Goal: Task Accomplishment & Management: Manage account settings

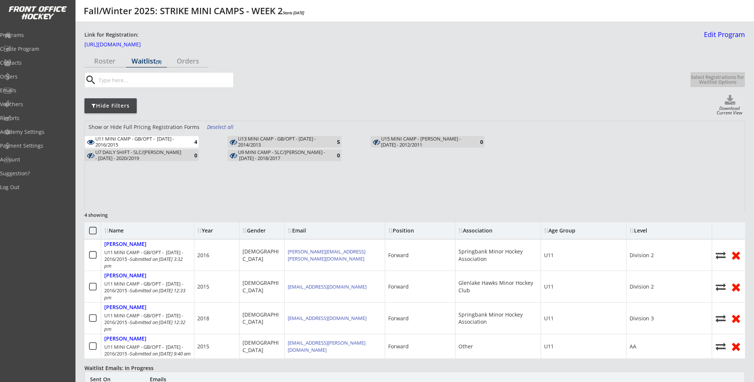
drag, startPoint x: 513, startPoint y: 104, endPoint x: 514, endPoint y: 81, distance: 22.8
click at [513, 103] on div "Hide Filters Download Current View" at bounding box center [414, 105] width 660 height 21
click at [514, 81] on div "search" at bounding box center [384, 80] width 600 height 16
drag, startPoint x: 137, startPoint y: 143, endPoint x: 96, endPoint y: 139, distance: 40.9
click at [95, 140] on div "U11 MINI CAMP - GB/OPT - [DATE] - 2016/2015" at bounding box center [138, 142] width 87 height 12
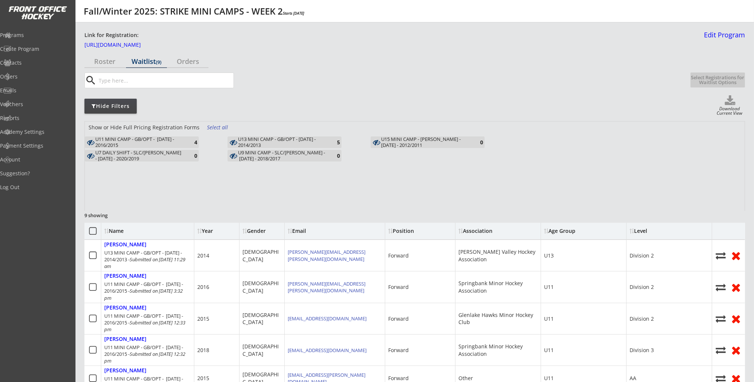
drag, startPoint x: 337, startPoint y: 185, endPoint x: 266, endPoint y: 175, distance: 72.1
click at [337, 185] on div "Show or Hide Full Pricing Registration Forms Select all U11 MINI CAMP - GB/OPT …" at bounding box center [414, 165] width 659 height 89
drag, startPoint x: 129, startPoint y: 145, endPoint x: 94, endPoint y: 139, distance: 35.1
click at [95, 140] on div "U11 MINI CAMP - GB/OPT - [DATE] - 2016/2015" at bounding box center [138, 142] width 87 height 12
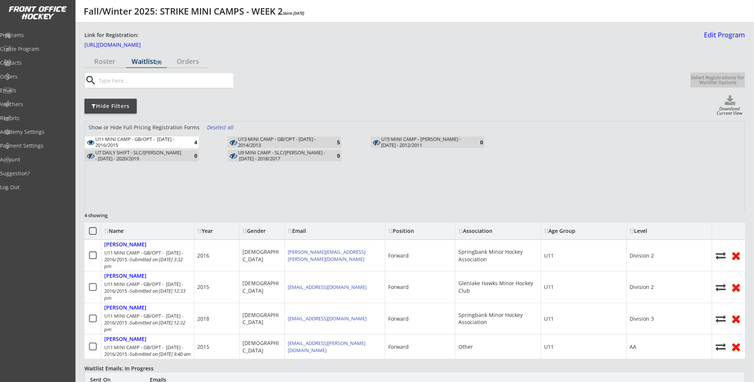
copy div "U11 MINI CAMP - GB/OPT - [DATE] - 2016/2015"
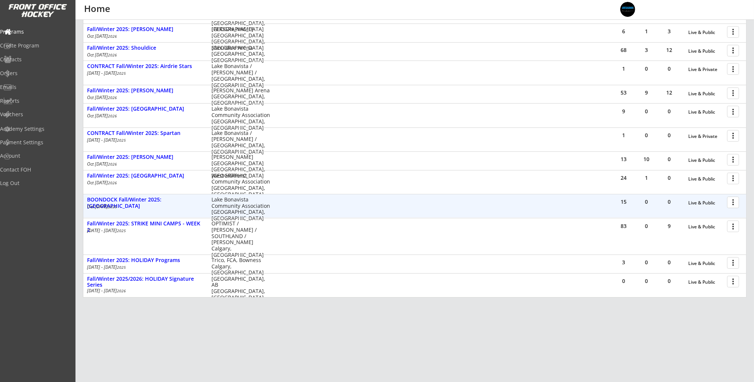
scroll to position [172, 0]
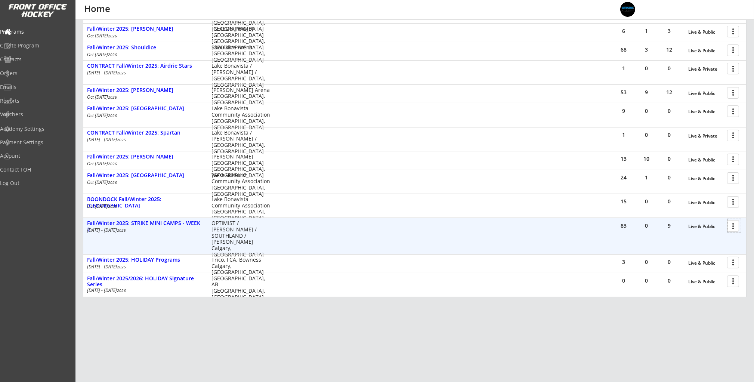
drag, startPoint x: 732, startPoint y: 229, endPoint x: 728, endPoint y: 232, distance: 4.5
click at [732, 229] on div at bounding box center [733, 225] width 13 height 13
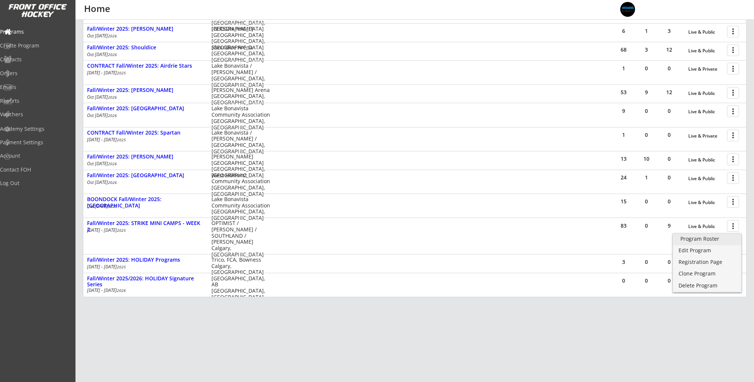
click at [707, 239] on div "Program Roster" at bounding box center [706, 238] width 53 height 5
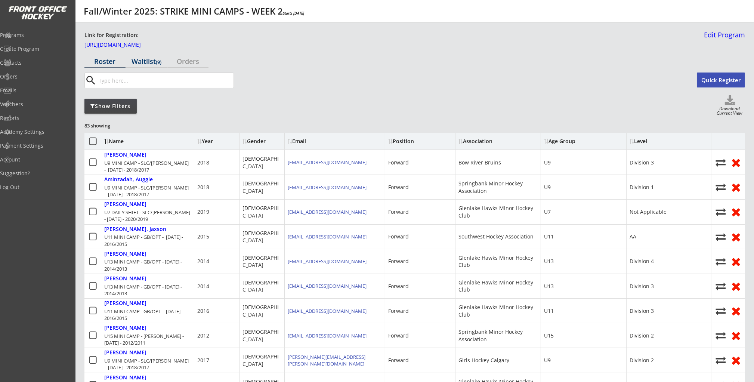
scroll to position [2, 0]
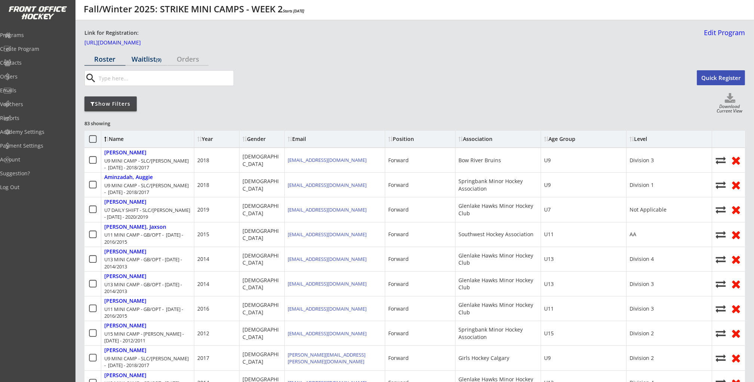
click at [151, 54] on div "Waitlist (9)" at bounding box center [146, 59] width 41 height 13
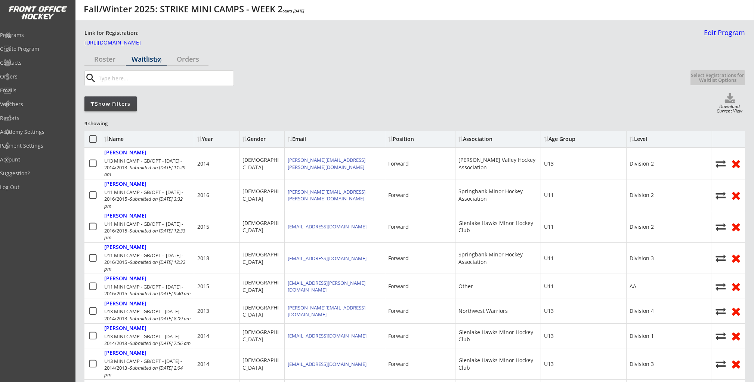
click at [118, 104] on div "Show Filters" at bounding box center [110, 103] width 52 height 7
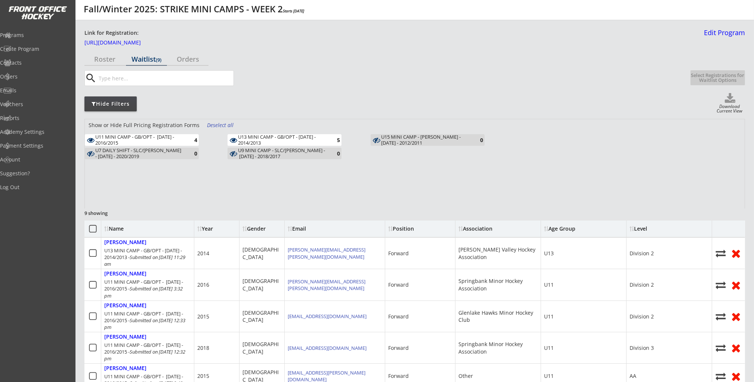
click at [179, 138] on div "U11 MINI CAMP - GB/OPT - [DATE] - 2016/2015" at bounding box center [138, 140] width 87 height 12
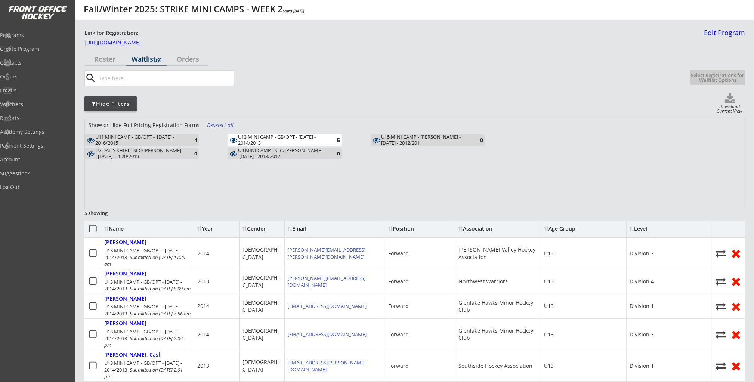
click at [289, 135] on div "U13 MINI CAMP - GB/OPT - [DATE] - 2014/2013" at bounding box center [281, 140] width 87 height 12
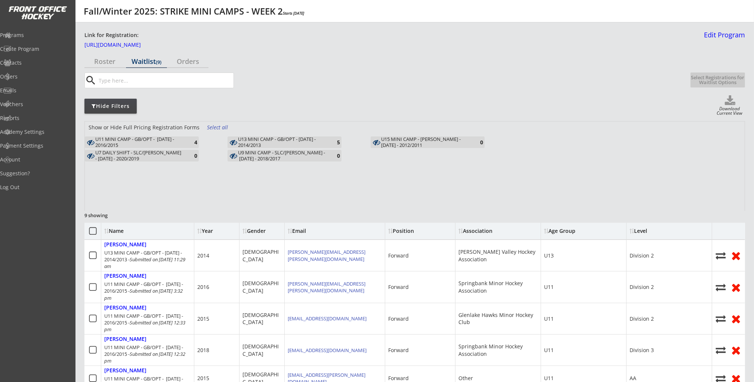
click at [178, 140] on div "U11 MINI CAMP - GB/OPT - [DATE] - 2016/2015" at bounding box center [138, 142] width 87 height 12
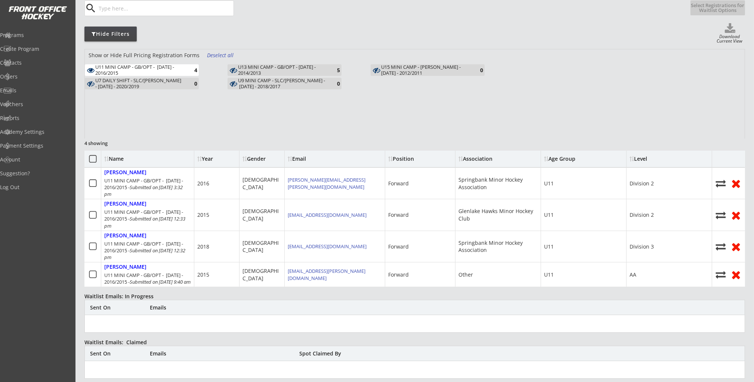
scroll to position [73, 0]
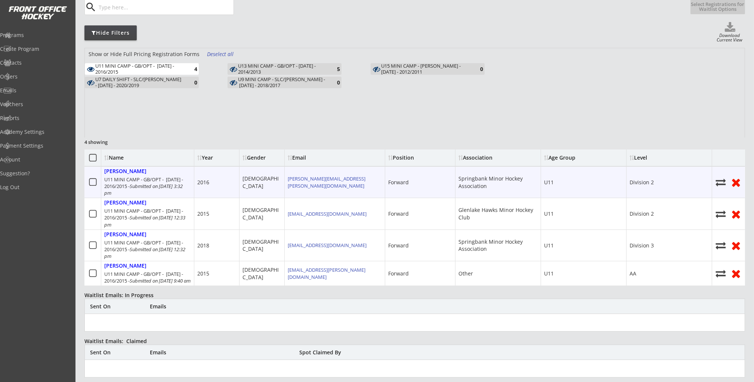
click at [94, 182] on icon at bounding box center [92, 181] width 9 height 9
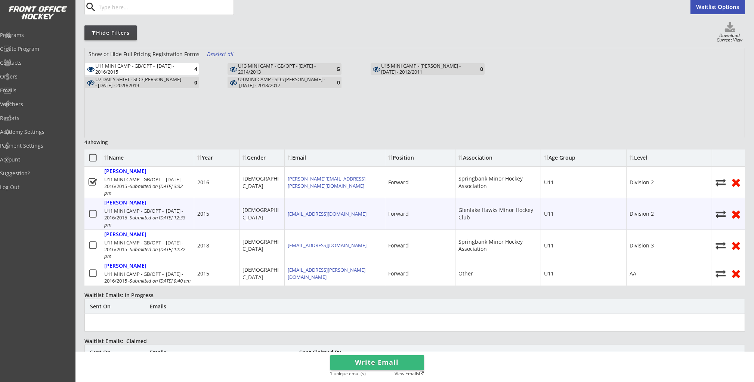
scroll to position [74, 0]
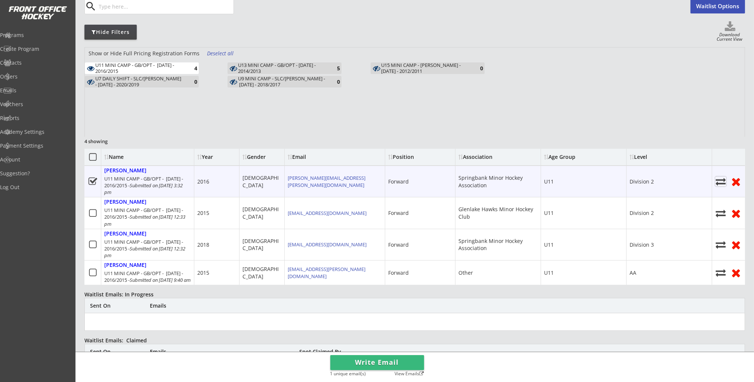
click at [719, 181] on icon at bounding box center [720, 181] width 11 height 10
select select ""Register Player - No Payment""
select select ""1348695171700984260__LOOKUP__1759944286957x668065245632921600""
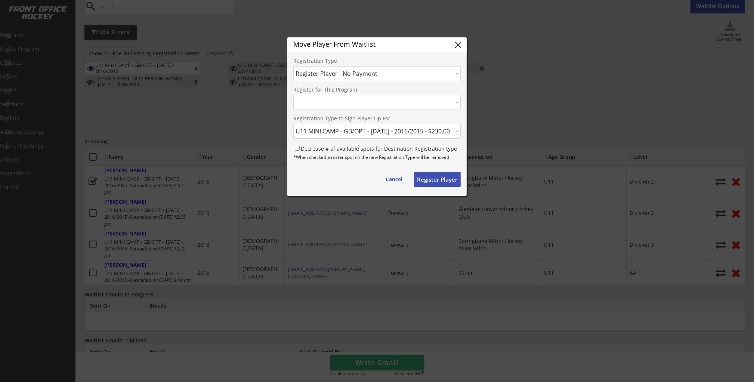
select select ""1348695171700984260__LOOKUP__1759944286957x155524049242423300""
click at [378, 75] on select "Choose an option... Move Player to a Different Waitlist Register Player - No Pa…" at bounding box center [376, 73] width 167 height 15
click at [293, 66] on select "Choose an option... Move Player to a Different Waitlist Register Player - No Pa…" at bounding box center [376, 73] width 167 height 15
click at [296, 146] on input "Decrease # of available spots for Destination Registration type" at bounding box center [297, 148] width 5 height 5
checkbox input "true"
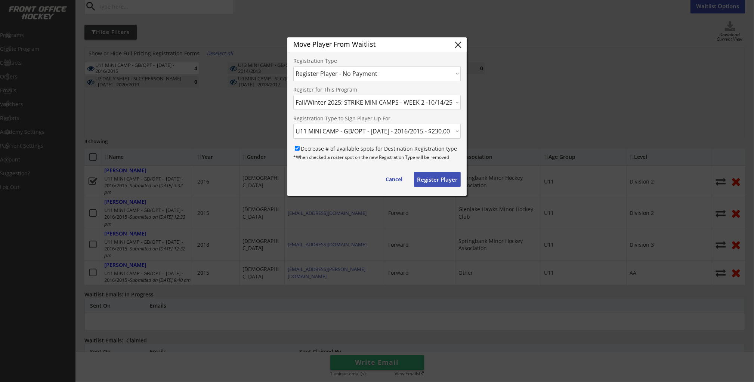
click at [435, 181] on button "Register Player" at bounding box center [437, 179] width 47 height 15
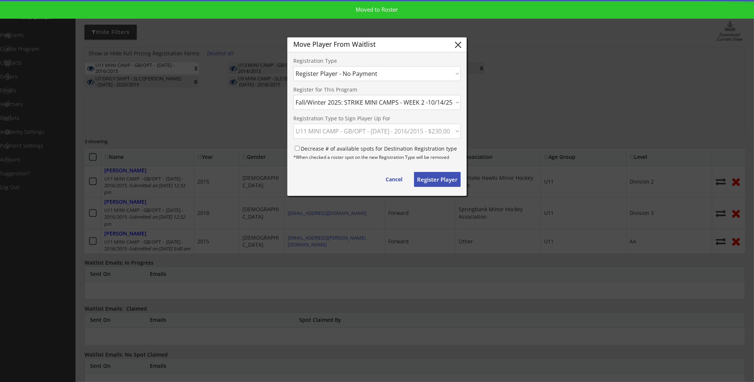
select select ""PLACEHOLDER_1427118222253""
checkbox input "false"
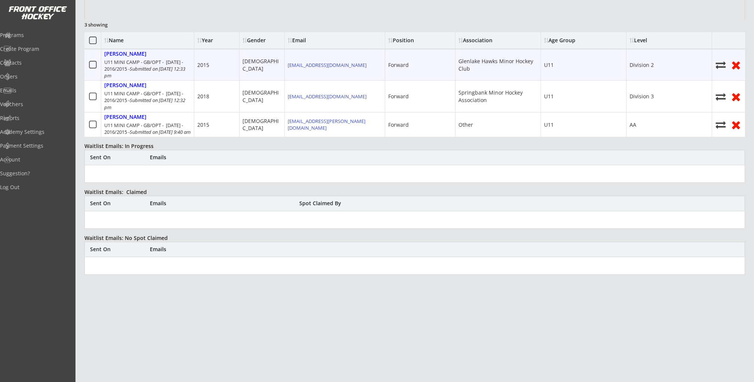
scroll to position [89, 0]
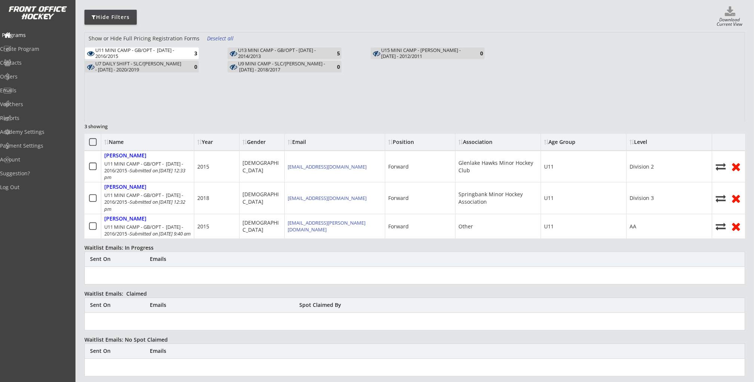
click at [38, 38] on div "Programs" at bounding box center [35, 34] width 67 height 5
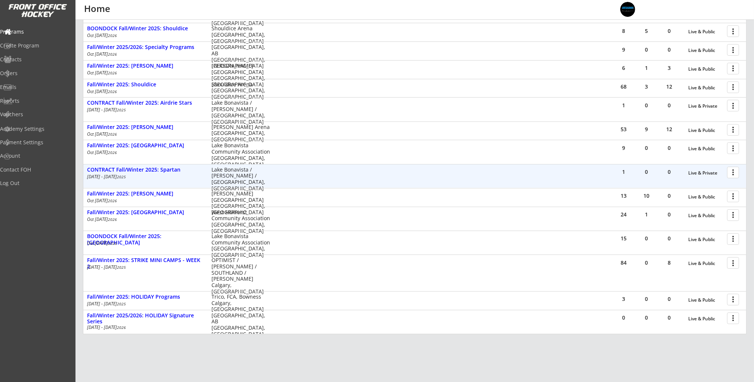
scroll to position [173, 0]
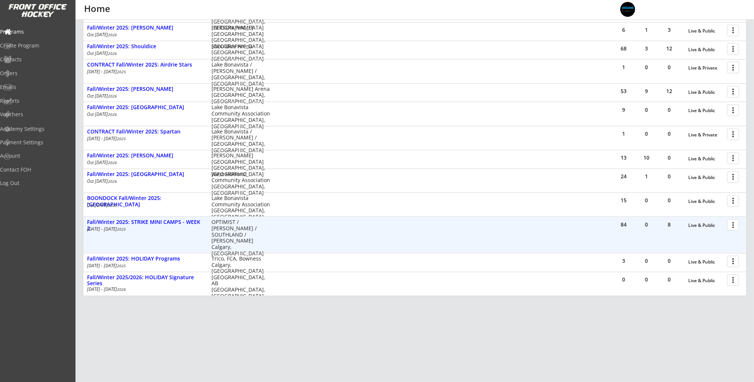
click at [732, 226] on div at bounding box center [733, 224] width 13 height 13
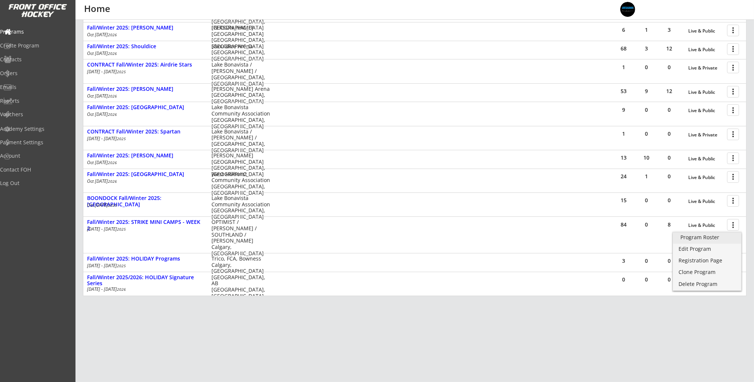
click at [711, 236] on div "Program Roster" at bounding box center [706, 237] width 53 height 5
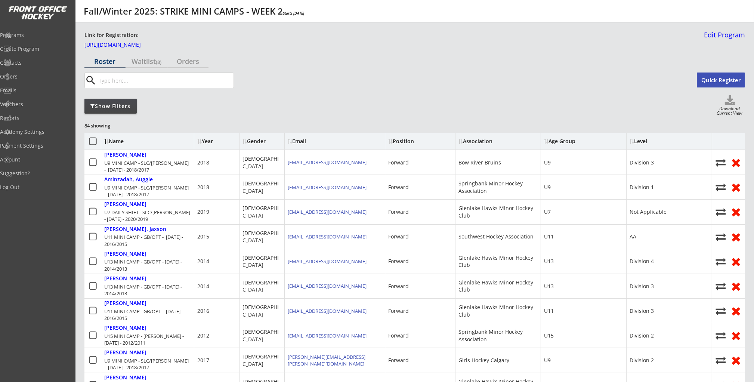
click at [113, 112] on div "Show Filters" at bounding box center [110, 106] width 52 height 15
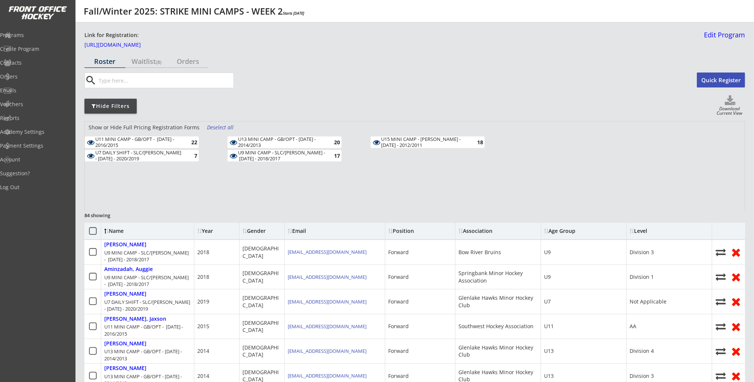
click at [217, 127] on div "Deselect all" at bounding box center [221, 127] width 28 height 7
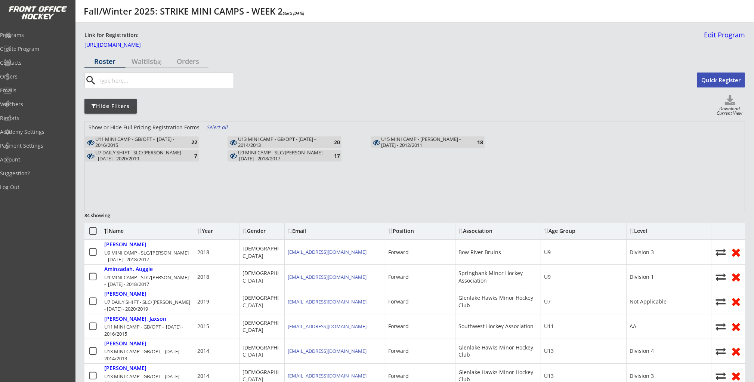
click at [168, 140] on div "U11 MINI CAMP - GB/OPT - [DATE] - 2016/2015" at bounding box center [138, 142] width 87 height 12
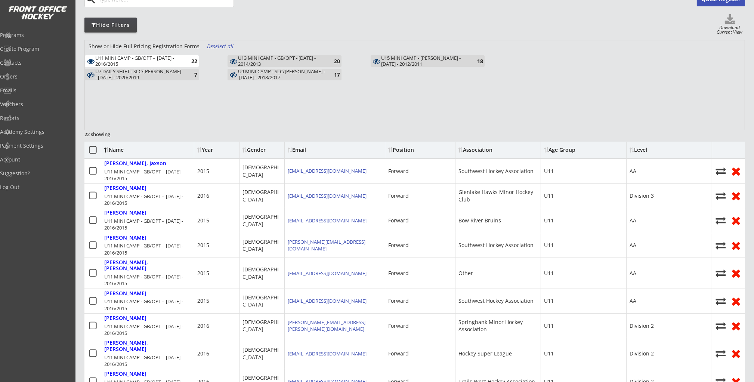
scroll to position [110, 0]
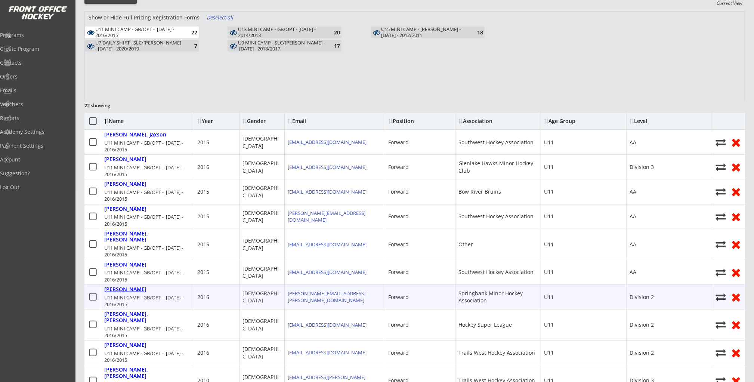
click at [132, 286] on div "[PERSON_NAME]" at bounding box center [125, 289] width 42 height 6
select select ""Forward""
select select ""Springbank Minor Hockey Association""
select select ""U11""
select select ""Division 2""
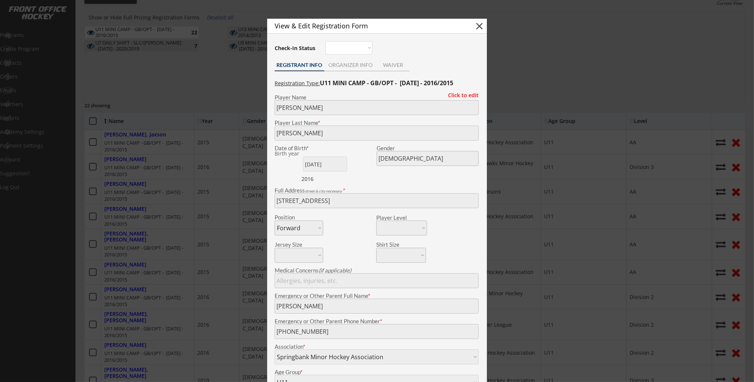
click at [480, 23] on button "close" at bounding box center [479, 26] width 11 height 11
select select ""PLACEHOLDER_1427118222253""
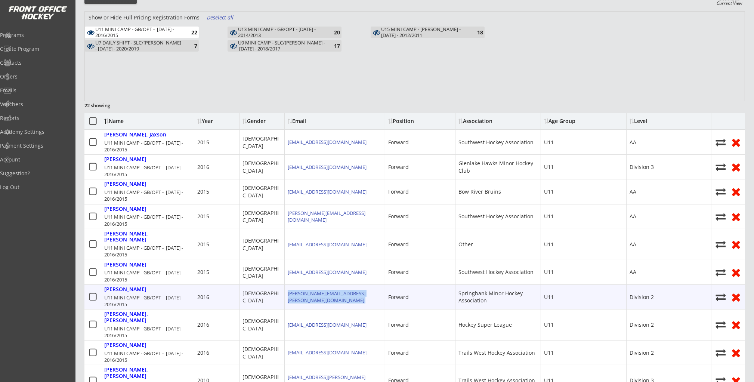
drag, startPoint x: 364, startPoint y: 289, endPoint x: 289, endPoint y: 291, distance: 75.1
click at [286, 291] on div "[PERSON_NAME][EMAIL_ADDRESS][PERSON_NAME][DOMAIN_NAME]" at bounding box center [335, 297] width 100 height 24
copy div "[PERSON_NAME][EMAIL_ADDRESS][PERSON_NAME][DOMAIN_NAME]"
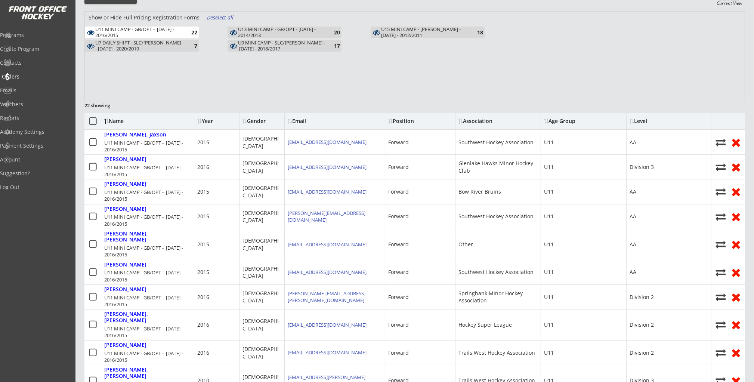
click at [32, 77] on div "Orders" at bounding box center [35, 76] width 67 height 5
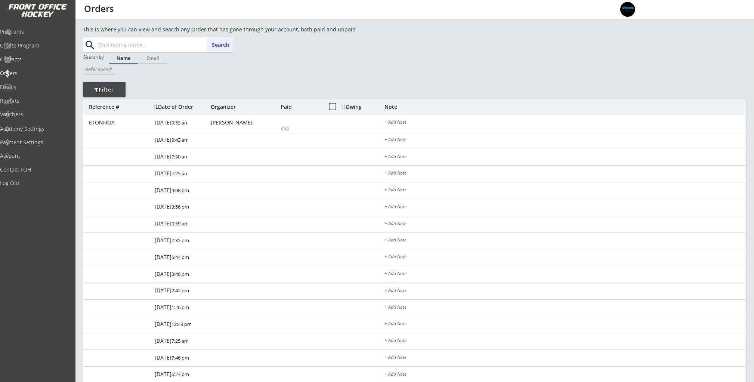
click at [133, 46] on input "text" at bounding box center [164, 44] width 137 height 15
paste input "olivia.koscianski@gmail.com"
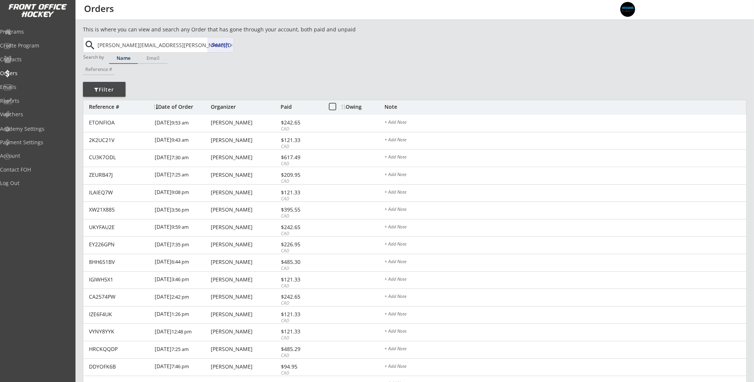
type input "olivia.koscianski@gmail.com"
click at [221, 43] on button "Search" at bounding box center [220, 44] width 26 height 15
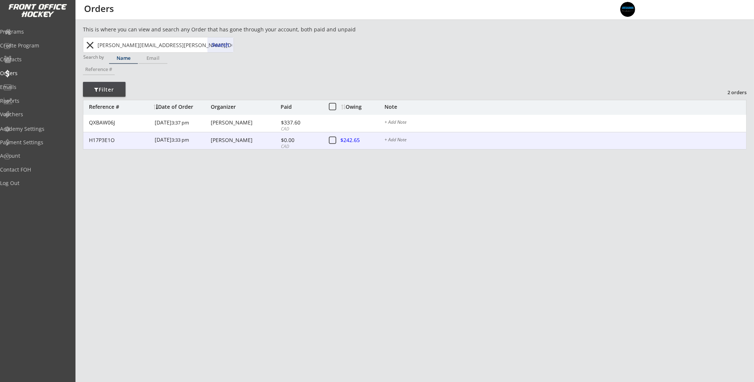
click at [334, 140] on button at bounding box center [332, 140] width 9 height 9
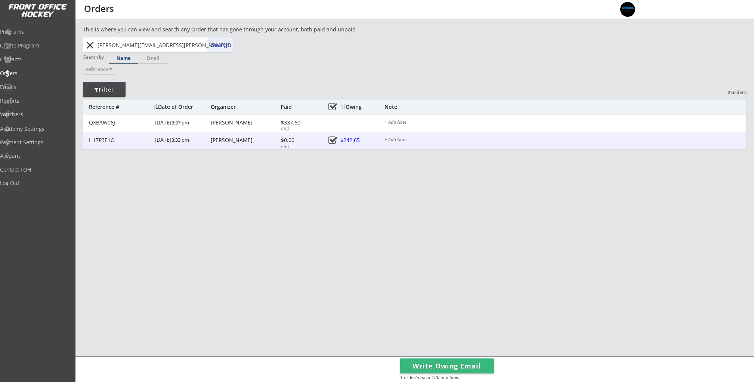
click at [351, 140] on div at bounding box center [357, 140] width 33 height 9
click at [552, 146] on div "H17P3E1O 10/10/25 3:33 pm Olivia Koscianski $0.00 CAD $242.65 + Add Note" at bounding box center [414, 141] width 662 height 18
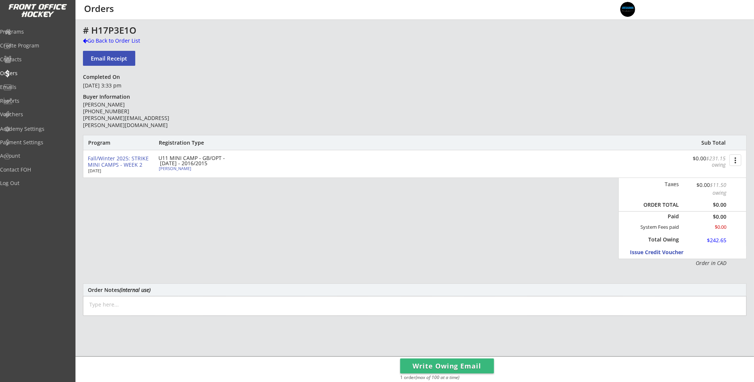
click at [734, 159] on button "more_vert" at bounding box center [735, 160] width 12 height 12
click at [726, 174] on div "Change Owing" at bounding box center [706, 173] width 53 height 5
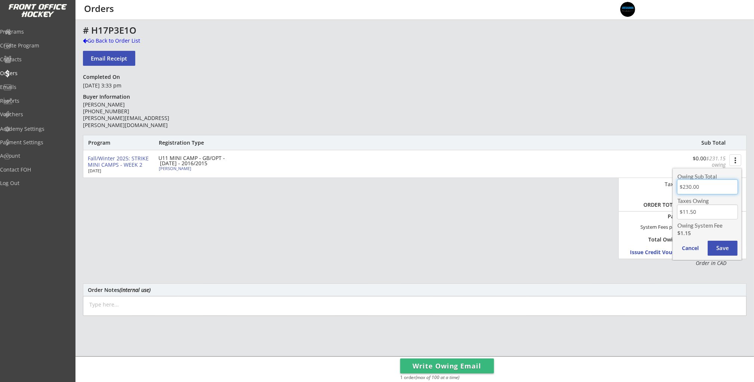
click at [714, 185] on input "input" at bounding box center [707, 186] width 61 height 15
drag, startPoint x: 714, startPoint y: 185, endPoint x: 670, endPoint y: 187, distance: 43.7
click at [670, 187] on body "This is where you can view and search any Order that has gone through your acco…" at bounding box center [377, 191] width 754 height 382
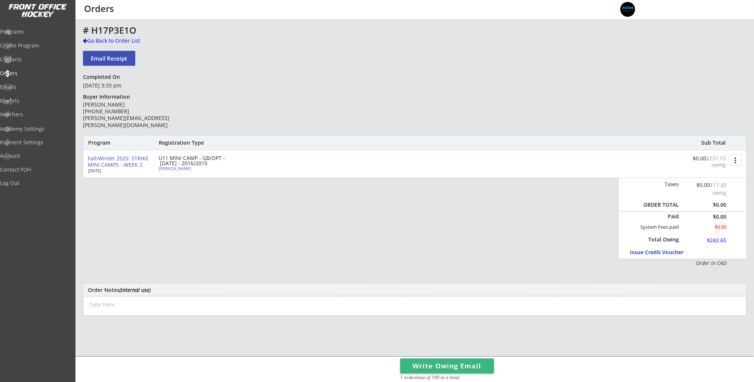
click at [738, 158] on button "more_vert" at bounding box center [735, 160] width 12 height 12
click at [726, 170] on div "Change Owing" at bounding box center [707, 174] width 68 height 11
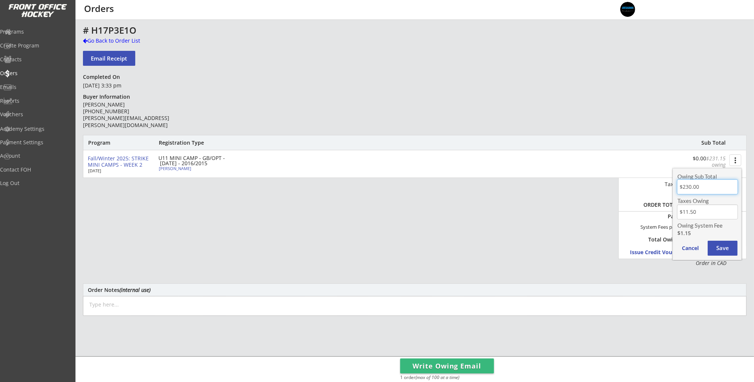
drag, startPoint x: 712, startPoint y: 190, endPoint x: 715, endPoint y: 186, distance: 5.9
click at [712, 190] on input "input" at bounding box center [707, 186] width 61 height 15
drag, startPoint x: 715, startPoint y: 186, endPoint x: 680, endPoint y: 187, distance: 34.7
click at [680, 187] on input "input" at bounding box center [707, 186] width 61 height 15
type input "$165.00"
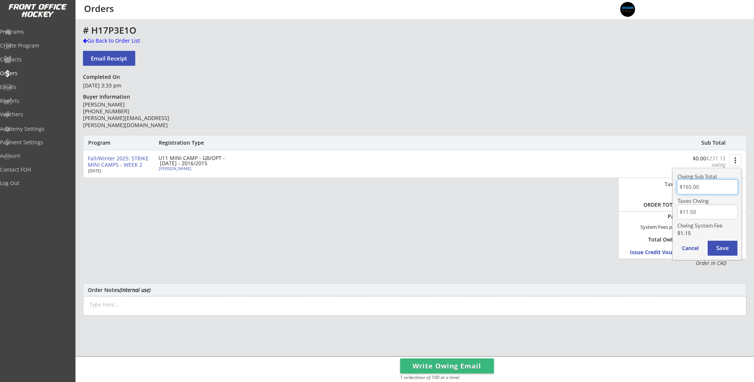
click at [704, 212] on input "input" at bounding box center [707, 211] width 61 height 15
drag, startPoint x: 705, startPoint y: 212, endPoint x: 663, endPoint y: 213, distance: 41.8
click at [663, 213] on body "This is where you can view and search any Order that has gone through your acco…" at bounding box center [377, 191] width 754 height 382
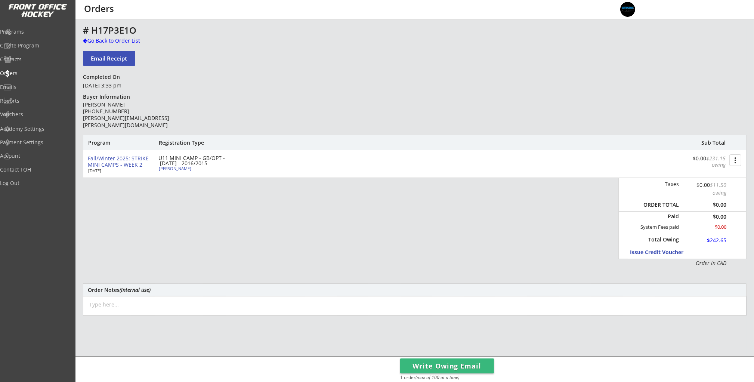
click at [733, 158] on button "more_vert" at bounding box center [735, 160] width 12 height 12
click at [725, 171] on div "Change Owing" at bounding box center [706, 173] width 53 height 5
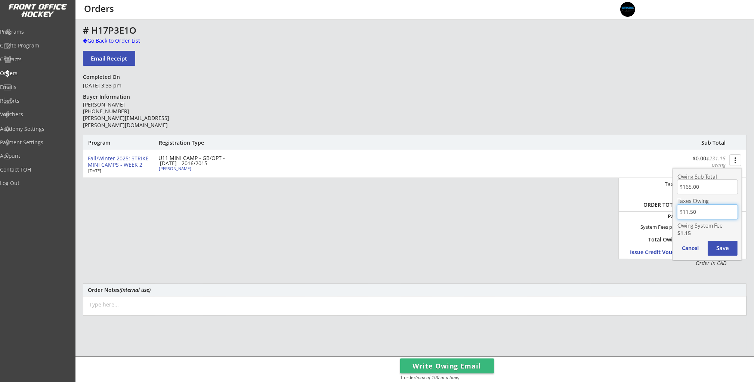
click at [707, 212] on input "input" at bounding box center [707, 211] width 61 height 15
drag, startPoint x: 708, startPoint y: 212, endPoint x: 671, endPoint y: 213, distance: 36.3
click at [671, 213] on div "Owing Sub Total Taxes Owing Owing System Fee $1.15 Cancel Save" at bounding box center [706, 212] width 71 height 96
type input "$8.25"
drag, startPoint x: 723, startPoint y: 229, endPoint x: 723, endPoint y: 235, distance: 6.4
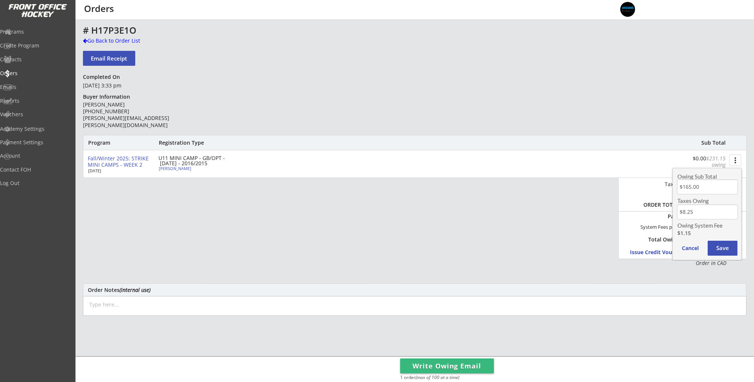
click at [724, 229] on div "Owing Sub Total Taxes Owing Owing System Fee $1.15 Cancel Save" at bounding box center [706, 214] width 69 height 92
click at [720, 249] on button "Save" at bounding box center [722, 247] width 30 height 15
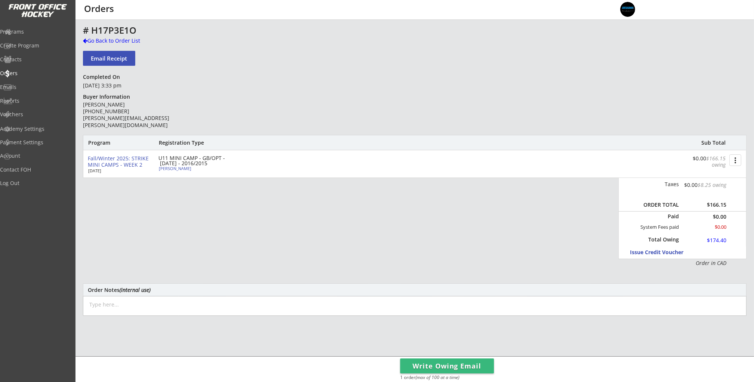
click at [733, 160] on button "more_vert" at bounding box center [735, 160] width 12 height 12
click at [730, 172] on div "Change Owing" at bounding box center [706, 173] width 53 height 5
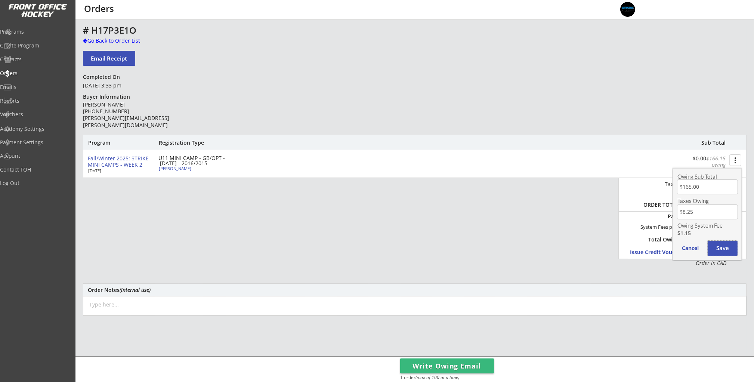
click at [721, 246] on button "Save" at bounding box center [722, 247] width 30 height 15
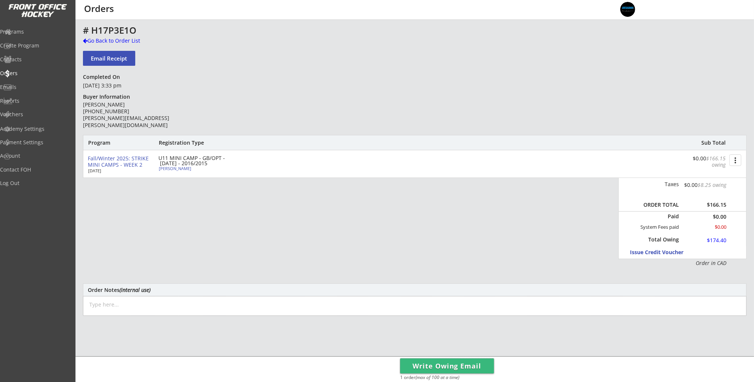
click at [457, 367] on button "Write Owing Email" at bounding box center [447, 365] width 94 height 15
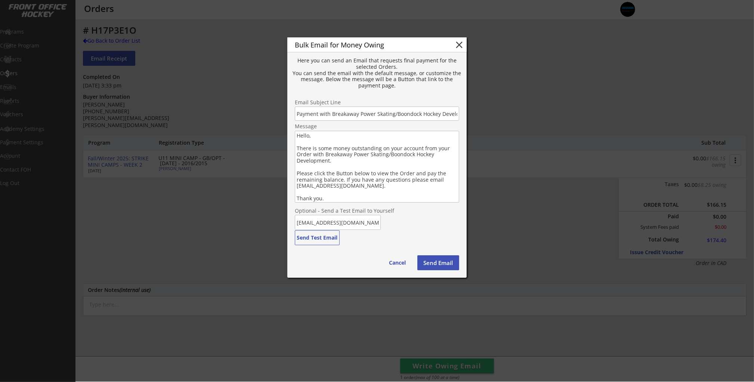
scroll to position [0, 40]
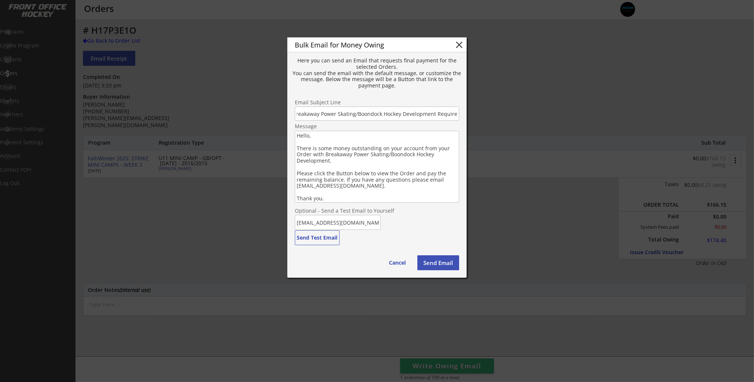
click at [412, 152] on textarea "Hello, There is some money outstanding on your account from your Order with Bre…" at bounding box center [377, 167] width 164 height 72
click at [394, 140] on textarea "Hello, There is some money outstanding on your account from your Order with Bre…" at bounding box center [377, 167] width 164 height 72
click at [402, 157] on textarea "Hello, There is some money outstanding on your account from your Order with Bre…" at bounding box center [377, 167] width 164 height 72
drag, startPoint x: 401, startPoint y: 166, endPoint x: 398, endPoint y: 170, distance: 5.2
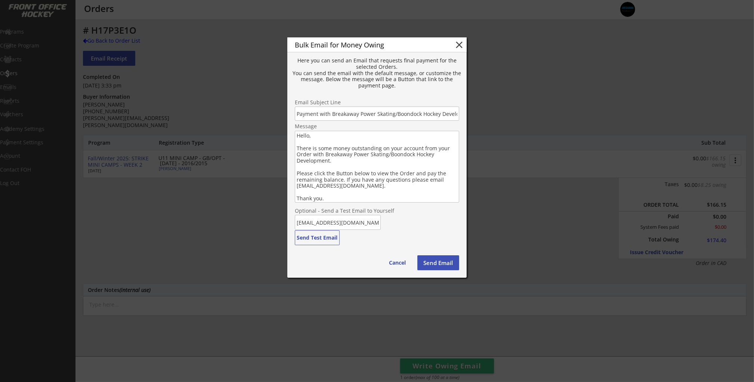
click at [401, 166] on textarea "Hello, There is some money outstanding on your account from your Order with Bre…" at bounding box center [377, 167] width 164 height 72
click at [395, 183] on textarea "Hello, There is some money outstanding on your account from your Order with Bre…" at bounding box center [377, 167] width 164 height 72
click at [392, 136] on textarea "Hello, There is some money outstanding on your account from your Order with Bre…" at bounding box center [377, 167] width 164 height 72
click at [295, 134] on textarea "Hello, There is some money outstanding on your account from your Order with Bre…" at bounding box center [377, 167] width 164 height 72
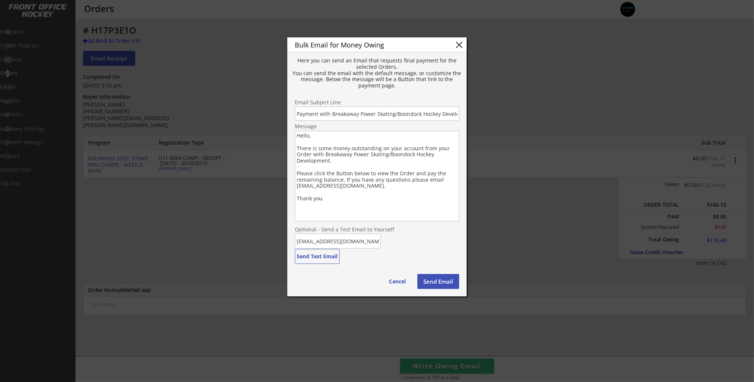
click at [311, 138] on textarea "Hello, There is some money outstanding on your account from your Order with Bre…" at bounding box center [377, 176] width 164 height 90
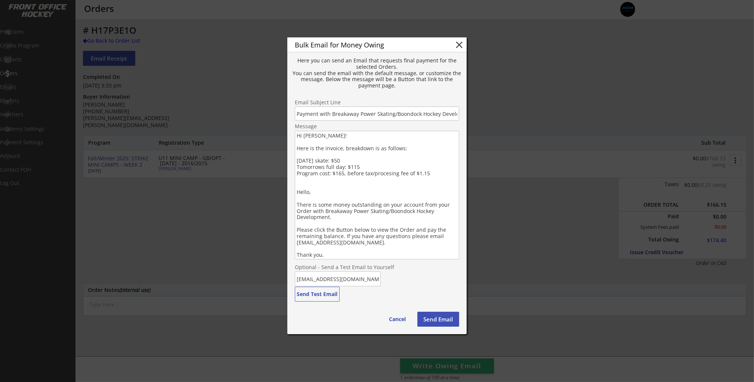
drag, startPoint x: 436, startPoint y: 173, endPoint x: 412, endPoint y: 174, distance: 23.9
click at [435, 173] on textarea "Hi Olivia! Here is the invoice, breakdown is as follows: Today's skate: $50 Tom…" at bounding box center [377, 195] width 164 height 128
click at [437, 173] on textarea "Hi Olivia! Here is the invoice, breakdown is as follows: Today's skate: $50 Tom…" at bounding box center [377, 195] width 164 height 128
click at [374, 175] on textarea "Hi Olivia! Here is the invoice, breakdown is as follows: Today's skate: $50 Tom…" at bounding box center [377, 195] width 164 height 128
drag, startPoint x: 438, startPoint y: 174, endPoint x: 374, endPoint y: 172, distance: 64.2
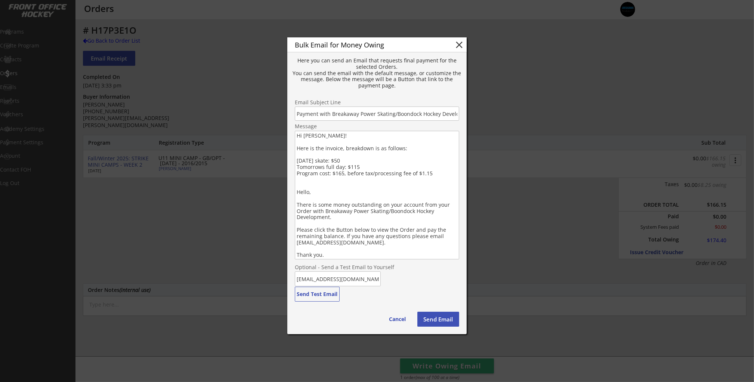
click at [374, 173] on textarea "Hi Olivia! Here is the invoice, breakdown is as follows: Today's skate: $50 Tom…" at bounding box center [377, 195] width 164 height 128
drag, startPoint x: 374, startPoint y: 172, endPoint x: 383, endPoint y: 172, distance: 9.0
click at [375, 172] on textarea "Hi Olivia! Here is the invoice, breakdown is as follows: Today's skate: $50 Tom…" at bounding box center [377, 195] width 164 height 128
drag, startPoint x: 421, startPoint y: 173, endPoint x: 370, endPoint y: 173, distance: 50.8
click at [370, 173] on textarea "Hi Olivia! Here is the invoice, breakdown is as follows: Today's skate: $50 Tom…" at bounding box center [377, 195] width 164 height 128
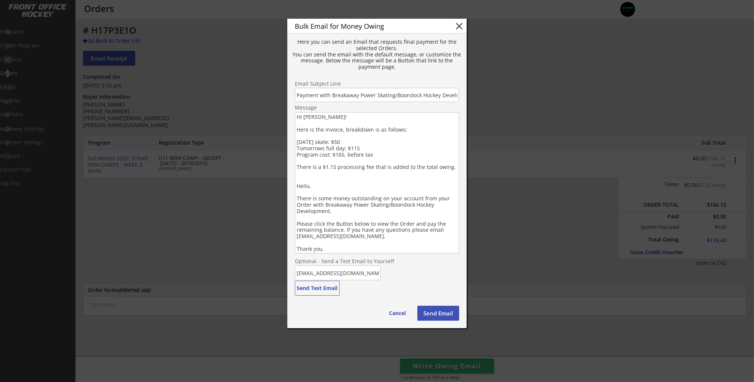
click at [418, 129] on textarea "Hi Olivia! Here is the invoice, breakdown is as follows: Today's skate: $50 Tom…" at bounding box center [377, 182] width 164 height 141
drag, startPoint x: 347, startPoint y: 128, endPoint x: 383, endPoint y: 118, distance: 38.2
click at [349, 128] on textarea "Hi Olivia! Here is the invoice, breakdown is as follows: Today's skate: $50 Tom…" at bounding box center [377, 182] width 164 height 141
click at [347, 129] on textarea "Hi Olivia! Here is the invoice, bpro-rated reakdown is as follows: Today's skat…" at bounding box center [377, 182] width 164 height 141
click at [347, 131] on textarea "Hi Olivia! Here is the invoice, pro-rated reakdown is as follows: Today's skate…" at bounding box center [377, 182] width 164 height 141
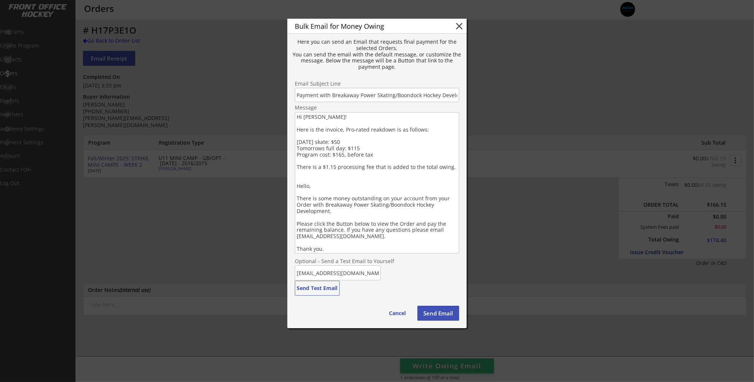
click at [358, 131] on textarea "Hi Olivia! Here is the invoice, Pro-rated reakdown is as follows: Today's skate…" at bounding box center [377, 182] width 164 height 141
click at [370, 131] on textarea "Hi Olivia! Here is the invoice, Pro-Rated reakdown is as follows: Today's skate…" at bounding box center [377, 182] width 164 height 141
click at [400, 141] on textarea "Hi Olivia! Here is the invoice, Pro-Rated breakdown is as follows: Today's skat…" at bounding box center [377, 182] width 164 height 141
drag, startPoint x: 415, startPoint y: 134, endPoint x: 411, endPoint y: 160, distance: 26.5
click at [415, 134] on textarea "Hi Olivia! Here is the invoice, Pro-Rated breakdown is as follows: Today's skat…" at bounding box center [377, 182] width 164 height 141
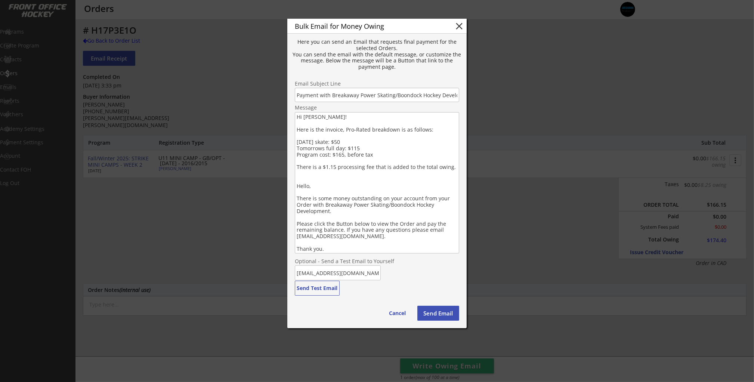
click at [411, 159] on textarea "Hi Olivia! Here is the invoice, Pro-Rated breakdown is as follows: Today's skat…" at bounding box center [377, 182] width 164 height 141
click at [398, 147] on textarea "Hi Olivia! Here is the invoice, Pro-Rated breakdown is as follows: Today's skat…" at bounding box center [377, 182] width 164 height 141
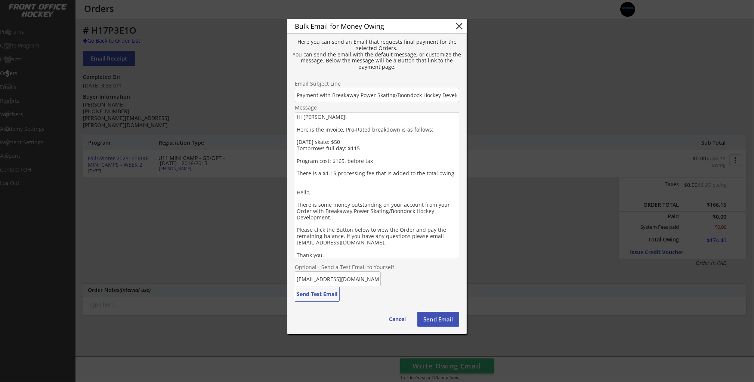
drag, startPoint x: 396, startPoint y: 185, endPoint x: 410, endPoint y: 181, distance: 14.2
click at [398, 185] on textarea "Hi Olivia! Here is the invoice, Pro-Rated breakdown is as follows: Today's skat…" at bounding box center [377, 185] width 164 height 147
drag, startPoint x: 410, startPoint y: 181, endPoint x: 423, endPoint y: 183, distance: 13.6
click at [410, 181] on textarea "Hi Olivia! Here is the invoice, Pro-Rated breakdown is as follows: Today's skat…" at bounding box center [377, 185] width 164 height 147
click at [452, 174] on textarea "Hi Olivia! Here is the invoice, Pro-Rated breakdown is as follows: Today's skat…" at bounding box center [377, 185] width 164 height 147
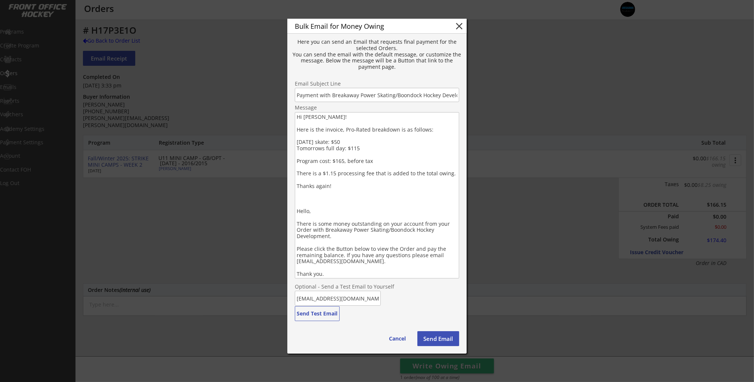
click at [297, 184] on textarea "Hi Olivia! Here is the invoice, Pro-Rated breakdown is as follows: Today's skat…" at bounding box center [377, 195] width 164 height 166
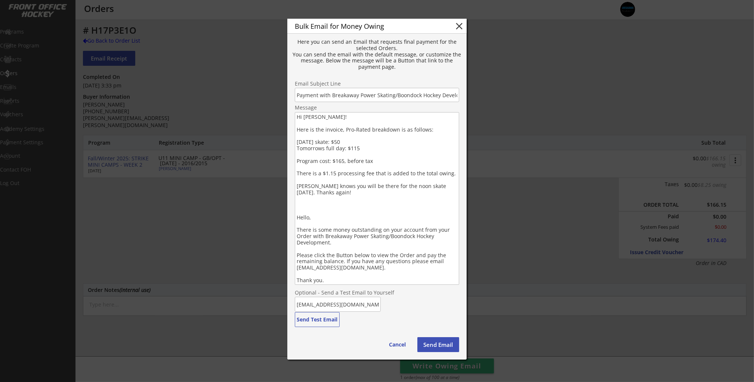
click at [334, 191] on textarea "Hi Olivia! Here is the invoice, Pro-Rated breakdown is as follows: Today's skat…" at bounding box center [377, 198] width 164 height 173
drag, startPoint x: 406, startPoint y: 198, endPoint x: 405, endPoint y: 223, distance: 25.0
click at [406, 198] on textarea "Hi Olivia! Here is the invoice, Pro-Rated breakdown is as follows: Today's skat…" at bounding box center [377, 198] width 164 height 173
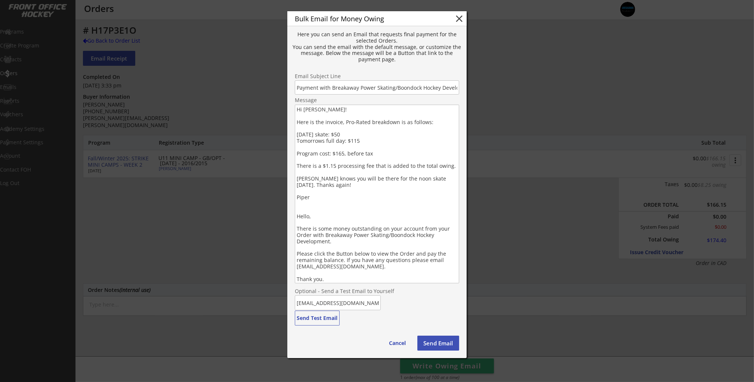
click at [376, 113] on textarea "Hi Olivia! Here is the invoice, Pro-Rated breakdown is as follows: Today's skat…" at bounding box center [377, 194] width 164 height 179
drag, startPoint x: 429, startPoint y: 139, endPoint x: 431, endPoint y: 147, distance: 8.3
click at [429, 139] on textarea "Hi Olivia! Here is the invoice, Pro-Rated breakdown is as follows: Today's skat…" at bounding box center [377, 194] width 164 height 179
click at [431, 148] on textarea "Hi Olivia! Here is the invoice, Pro-Rated breakdown is as follows: Today's skat…" at bounding box center [377, 194] width 164 height 179
drag, startPoint x: 342, startPoint y: 140, endPoint x: 386, endPoint y: 128, distance: 45.4
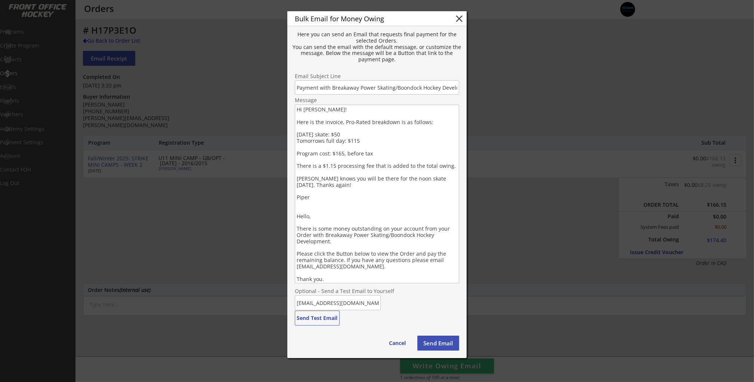
click at [343, 140] on textarea "Hi Olivia! Here is the invoice, Pro-Rated breakdown is as follows: Today's skat…" at bounding box center [377, 194] width 164 height 179
drag, startPoint x: 378, startPoint y: 155, endPoint x: 382, endPoint y: 156, distance: 4.0
click at [378, 154] on textarea "Hi Olivia! Here is the invoice, Pro-Rated breakdown is as follows: Today's skat…" at bounding box center [377, 194] width 164 height 179
click at [438, 342] on button "Send Email" at bounding box center [438, 342] width 42 height 15
type textarea "Hello, There is some money outstanding on your account from your Order with Bre…"
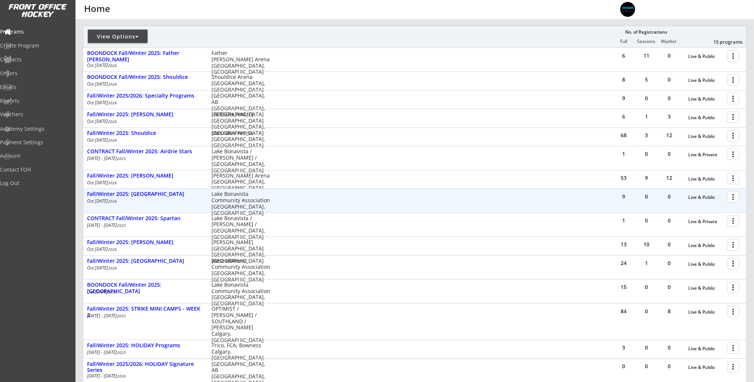
scroll to position [112, 0]
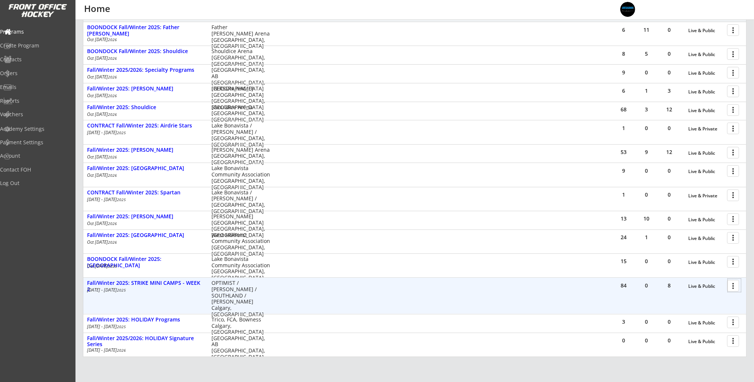
click at [737, 285] on div at bounding box center [733, 285] width 13 height 13
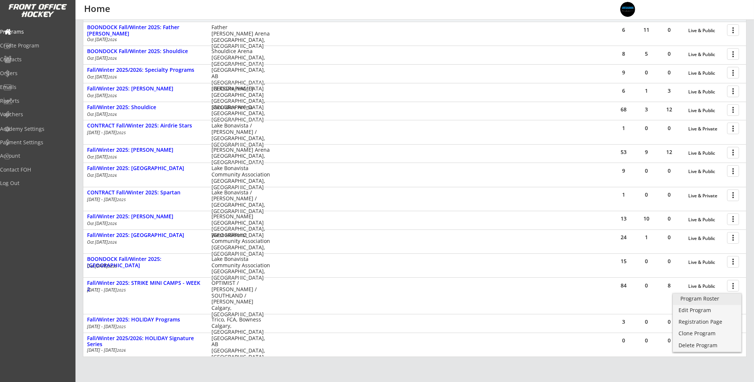
click at [721, 298] on div "Program Roster" at bounding box center [706, 298] width 53 height 5
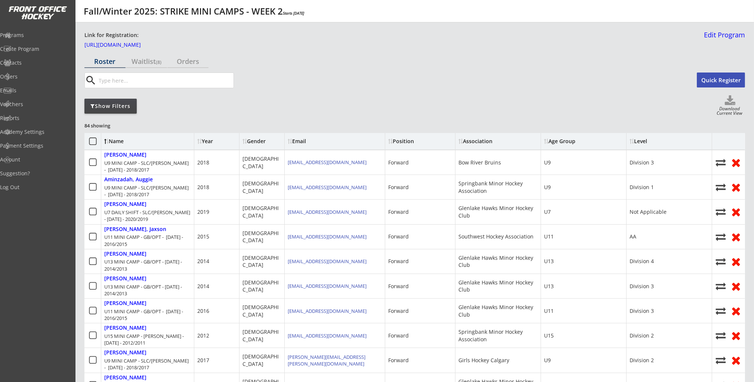
click at [129, 106] on div "Show Filters" at bounding box center [110, 105] width 52 height 7
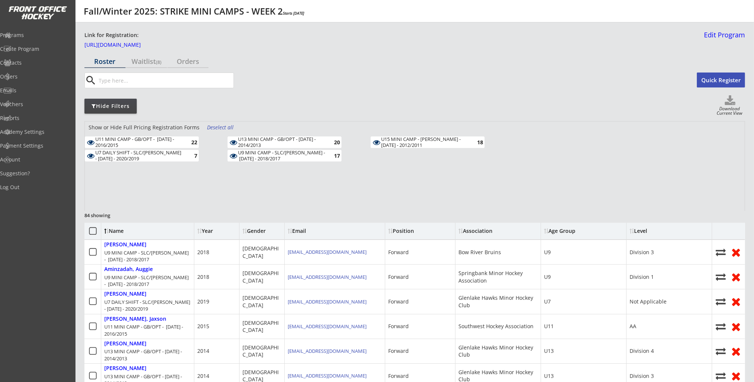
drag, startPoint x: 230, startPoint y: 126, endPoint x: 195, endPoint y: 131, distance: 35.4
click at [230, 126] on div "Deselect all" at bounding box center [221, 127] width 28 height 7
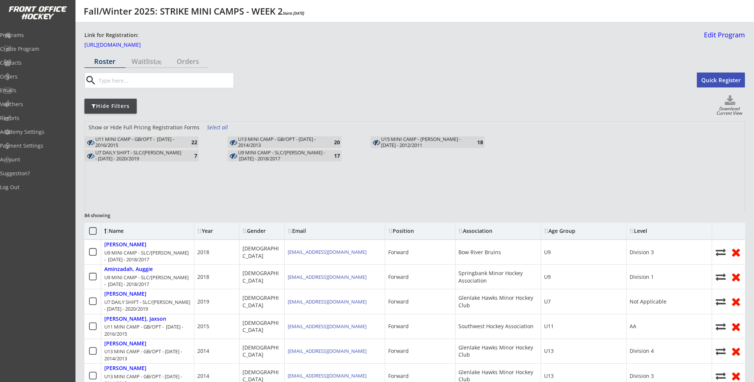
click at [159, 140] on div "U11 MINI CAMP - GB/OPT - [DATE] - 2016/2015" at bounding box center [138, 142] width 87 height 12
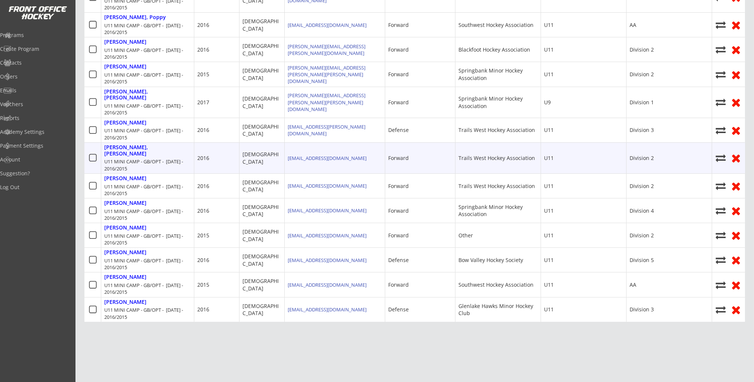
scroll to position [504, 0]
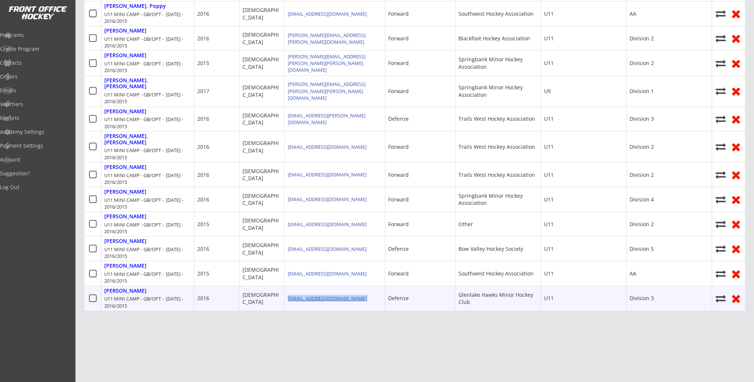
drag, startPoint x: 349, startPoint y: 267, endPoint x: 288, endPoint y: 265, distance: 60.6
click at [286, 286] on div "[EMAIL_ADDRESS][DOMAIN_NAME]" at bounding box center [335, 298] width 100 height 24
copy div "[EMAIL_ADDRESS][DOMAIN_NAME]"
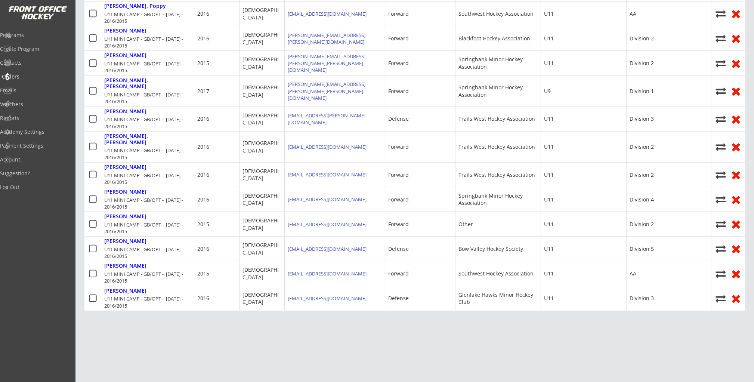
click at [37, 78] on div "Orders" at bounding box center [35, 76] width 67 height 5
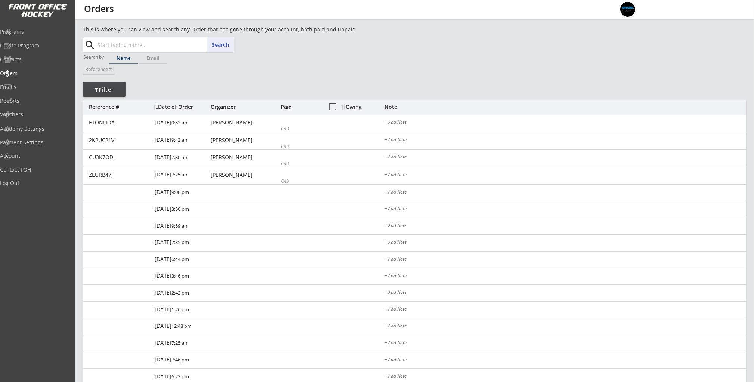
click at [125, 46] on input "text" at bounding box center [164, 44] width 137 height 15
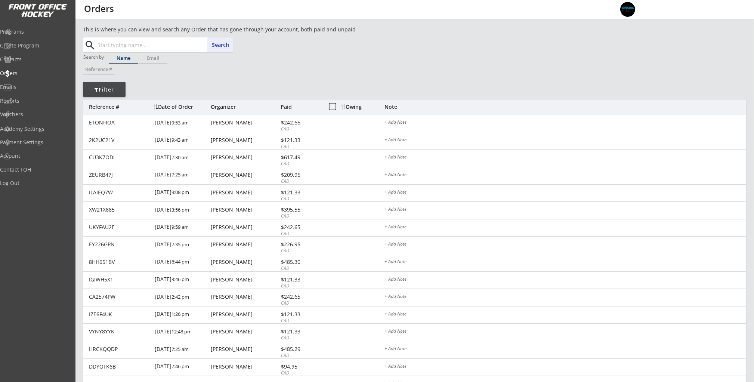
paste input "[EMAIL_ADDRESS][DOMAIN_NAME]"
type input "[EMAIL_ADDRESS][DOMAIN_NAME]"
click at [224, 39] on button "Search" at bounding box center [220, 44] width 26 height 15
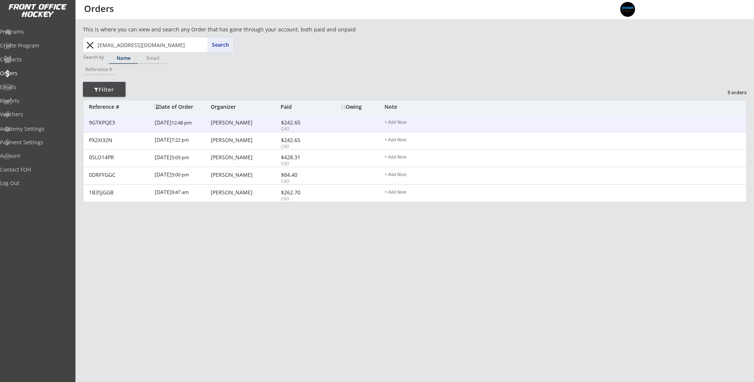
click at [228, 127] on div "9GTKPQE3 [DATE] 12:48 pm [PERSON_NAME] $242.65 CAD + Add Note" at bounding box center [414, 124] width 662 height 18
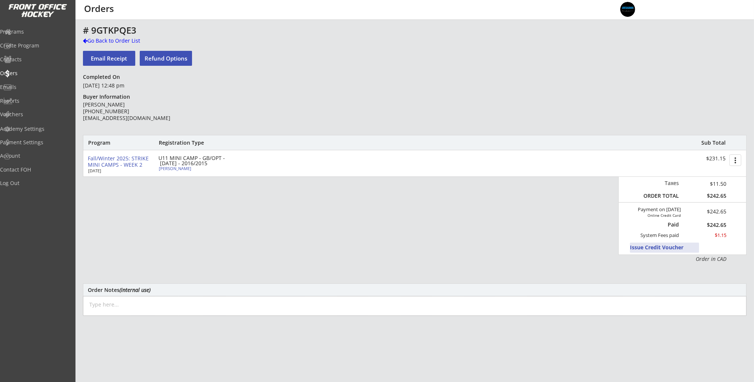
click at [664, 246] on button "Issue Credit Voucher" at bounding box center [664, 247] width 69 height 10
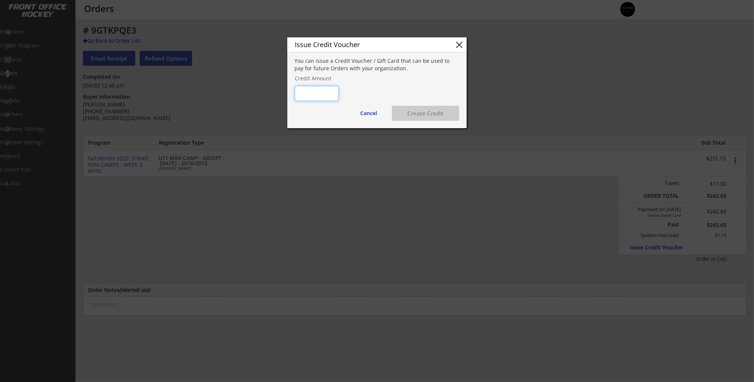
click at [320, 94] on input "input" at bounding box center [317, 93] width 44 height 15
type input "$45"
click at [385, 91] on div "You can issue a Credit Voucher / Gift Card that can be used to pay for future O…" at bounding box center [376, 92] width 179 height 71
click at [432, 113] on button "Create Credit" at bounding box center [425, 113] width 67 height 15
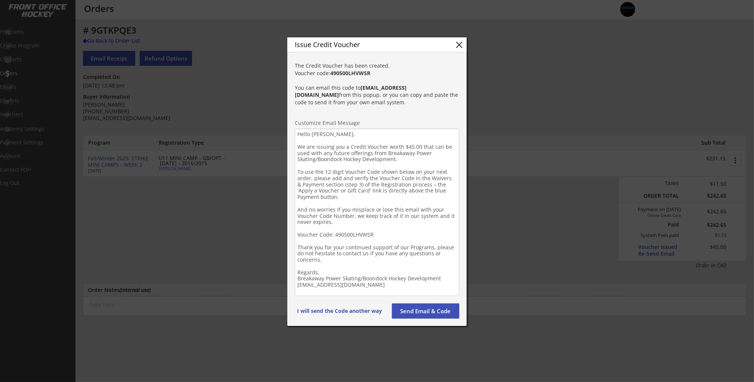
click at [426, 310] on button "Send Email & Code" at bounding box center [425, 310] width 67 height 15
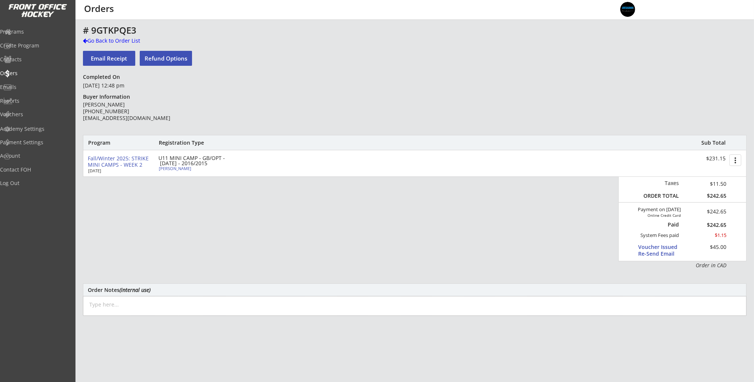
click at [161, 59] on button "Refund Options" at bounding box center [166, 58] width 52 height 15
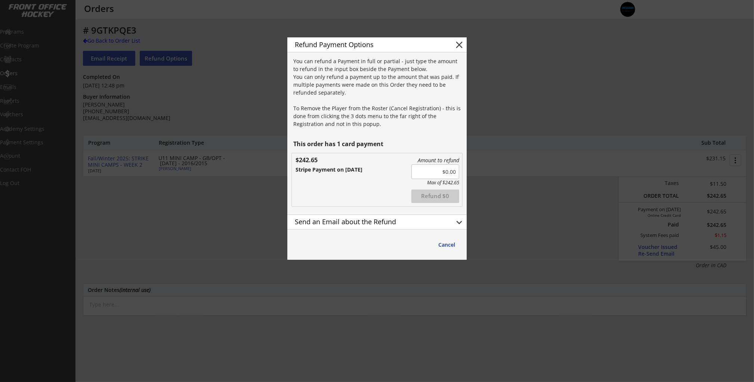
drag, startPoint x: 434, startPoint y: 168, endPoint x: 468, endPoint y: 170, distance: 34.4
click at [468, 170] on body "This is where you can view and search any Order that has gone through your acco…" at bounding box center [377, 191] width 754 height 382
type input "$2.00"
drag, startPoint x: 445, startPoint y: 171, endPoint x: 466, endPoint y: 171, distance: 21.3
click at [466, 171] on div "Refund Payment Options close You can refund a Payment in full or partial - just…" at bounding box center [376, 148] width 179 height 222
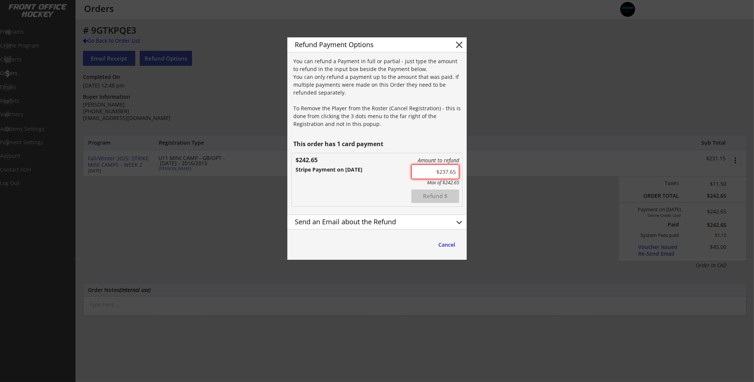
click at [392, 186] on div "Amount to refund Max of $242.65 Refunded Refund $ $242.65 Stripe Payment on 10/…" at bounding box center [377, 179] width 170 height 53
click at [422, 195] on button "Refund $237.65" at bounding box center [435, 195] width 48 height 13
type input "$0.00"
click at [445, 224] on div "Send an Email about the Refund" at bounding box center [368, 222] width 162 height 13
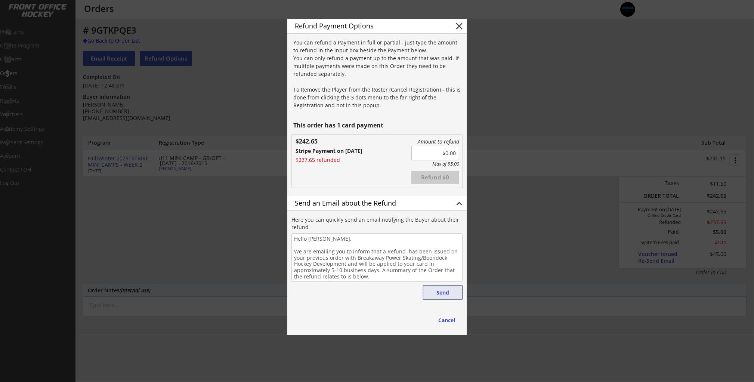
click at [443, 292] on button "Send" at bounding box center [443, 292] width 40 height 15
click at [438, 287] on button "Send" at bounding box center [443, 292] width 40 height 15
click at [462, 27] on button "close" at bounding box center [458, 26] width 11 height 11
type textarea "Hello , We are emailing you to inform that a Refund has been issued on your pre…"
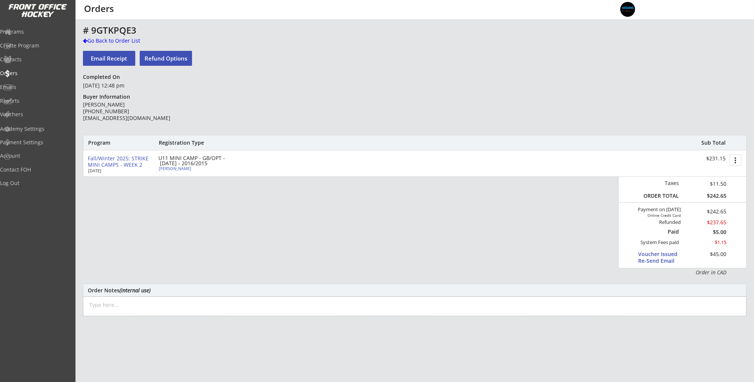
scroll to position [1, 0]
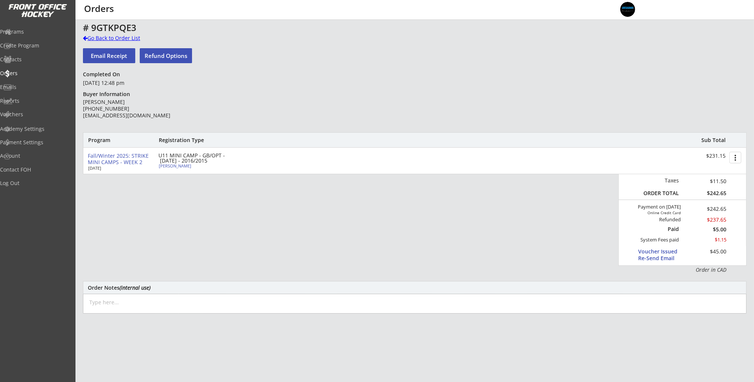
click at [93, 38] on div "Go Back to Order List" at bounding box center [121, 37] width 77 height 7
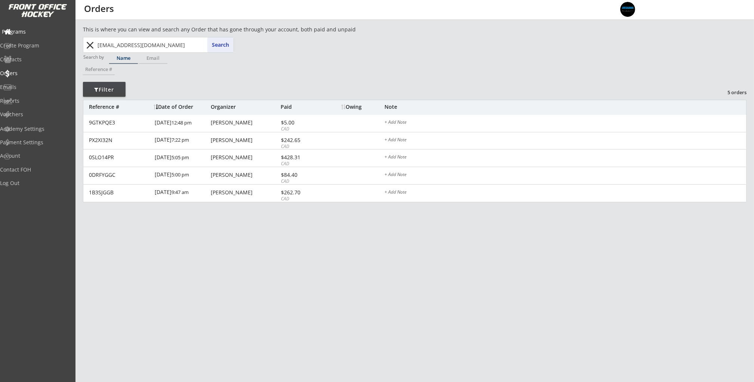
click at [51, 34] on div "Programs" at bounding box center [35, 31] width 67 height 5
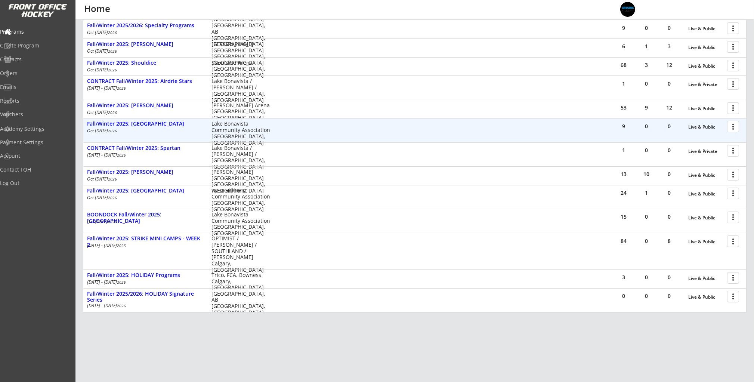
scroll to position [173, 0]
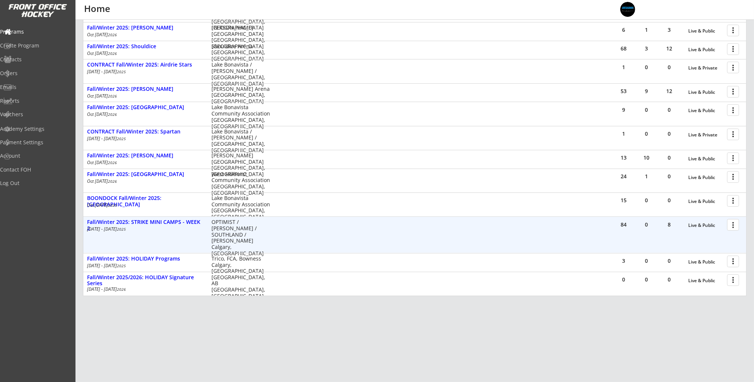
click at [735, 224] on div at bounding box center [733, 224] width 13 height 13
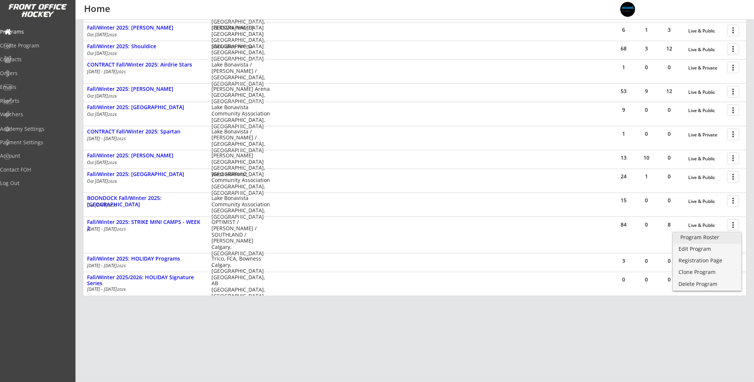
click at [729, 238] on div "Program Roster" at bounding box center [706, 237] width 53 height 5
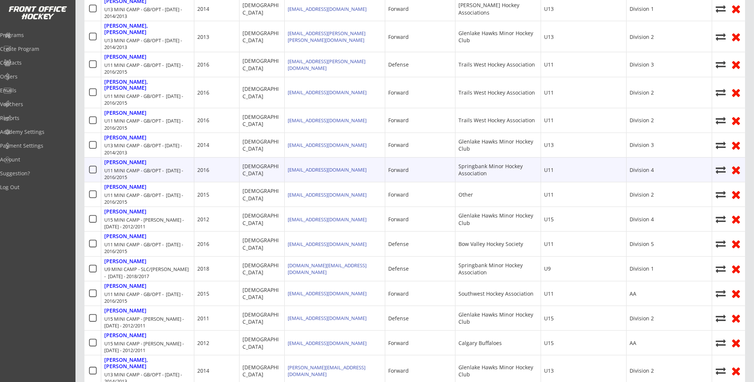
scroll to position [1124, 0]
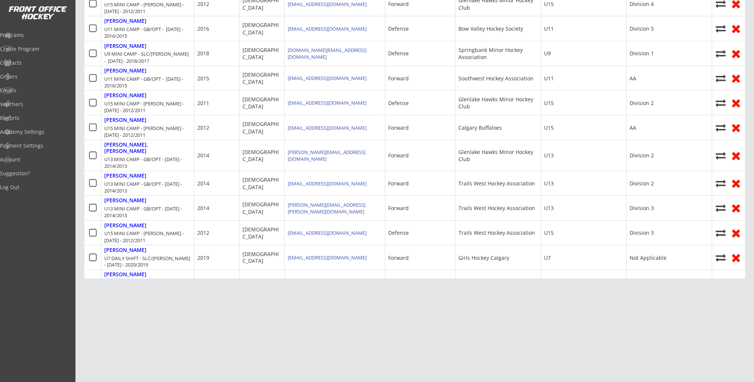
click at [737, 335] on use at bounding box center [736, 339] width 8 height 8
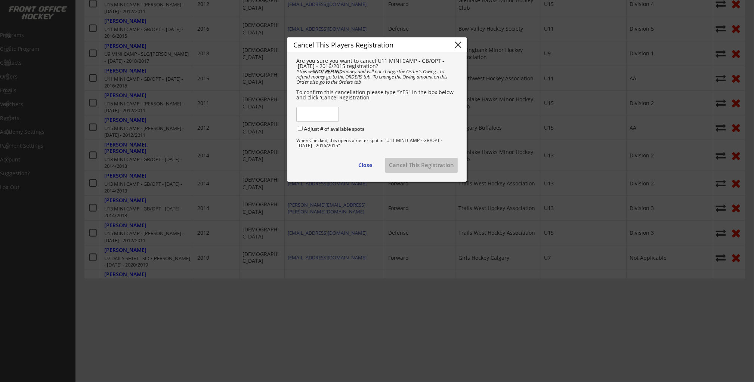
click at [310, 117] on input "input" at bounding box center [317, 114] width 43 height 15
type input "YES"
drag, startPoint x: 384, startPoint y: 118, endPoint x: 388, endPoint y: 124, distance: 7.3
click at [384, 118] on div "Are you sure you want to cancel U11 MINI CAMP - GB/OPT - OCT 14, 15 - 2016/2015…" at bounding box center [376, 112] width 179 height 120
drag, startPoint x: 405, startPoint y: 168, endPoint x: 410, endPoint y: 167, distance: 5.2
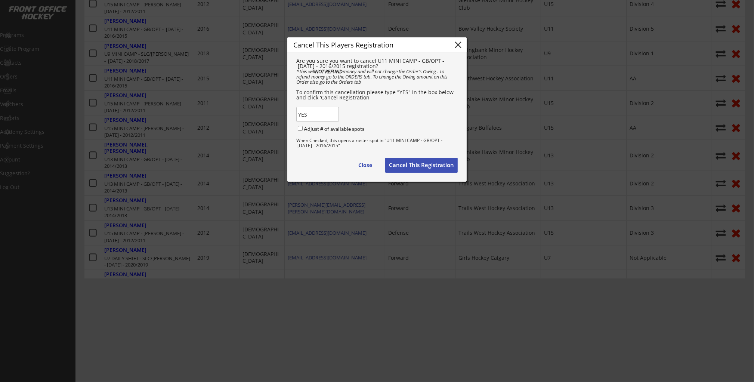
click at [406, 168] on button "Cancel This Registration" at bounding box center [421, 165] width 72 height 15
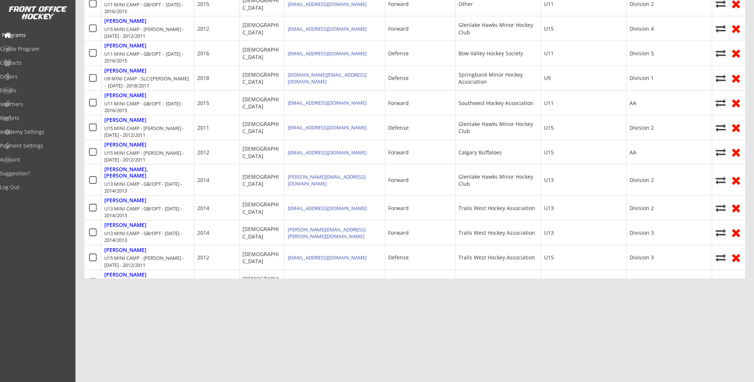
click at [37, 33] on div "Programs" at bounding box center [35, 34] width 67 height 5
